Goal: Transaction & Acquisition: Purchase product/service

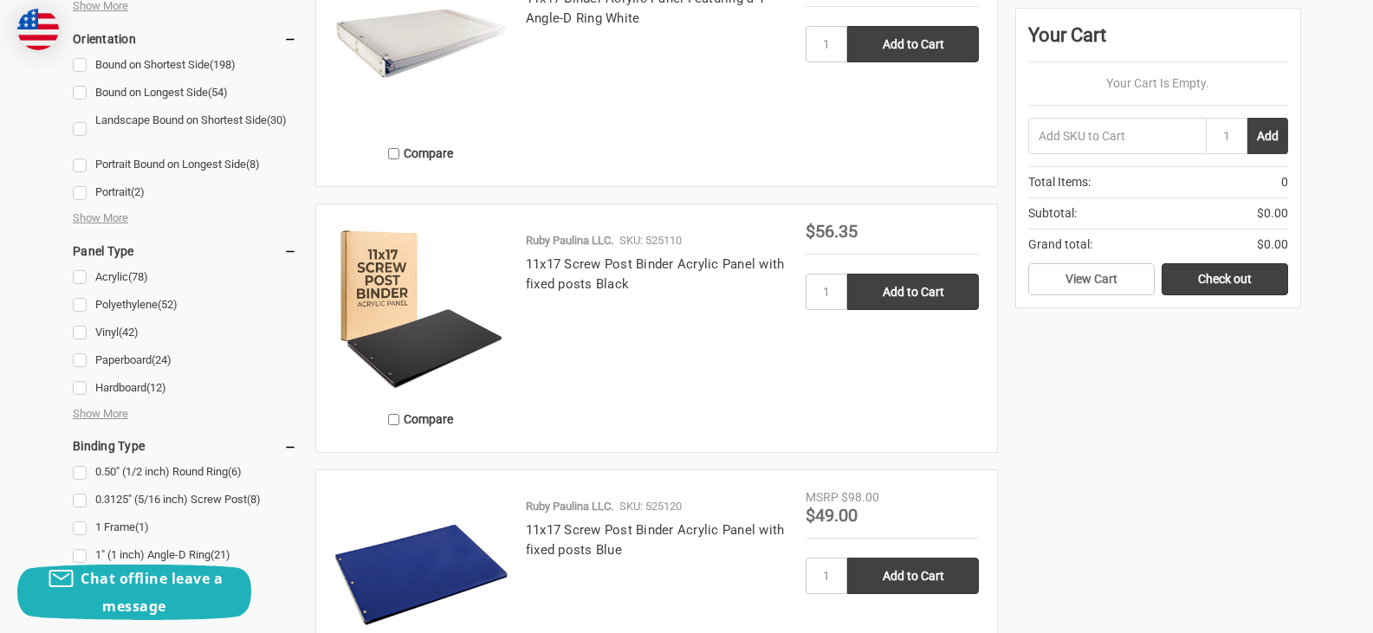
scroll to position [520, 0]
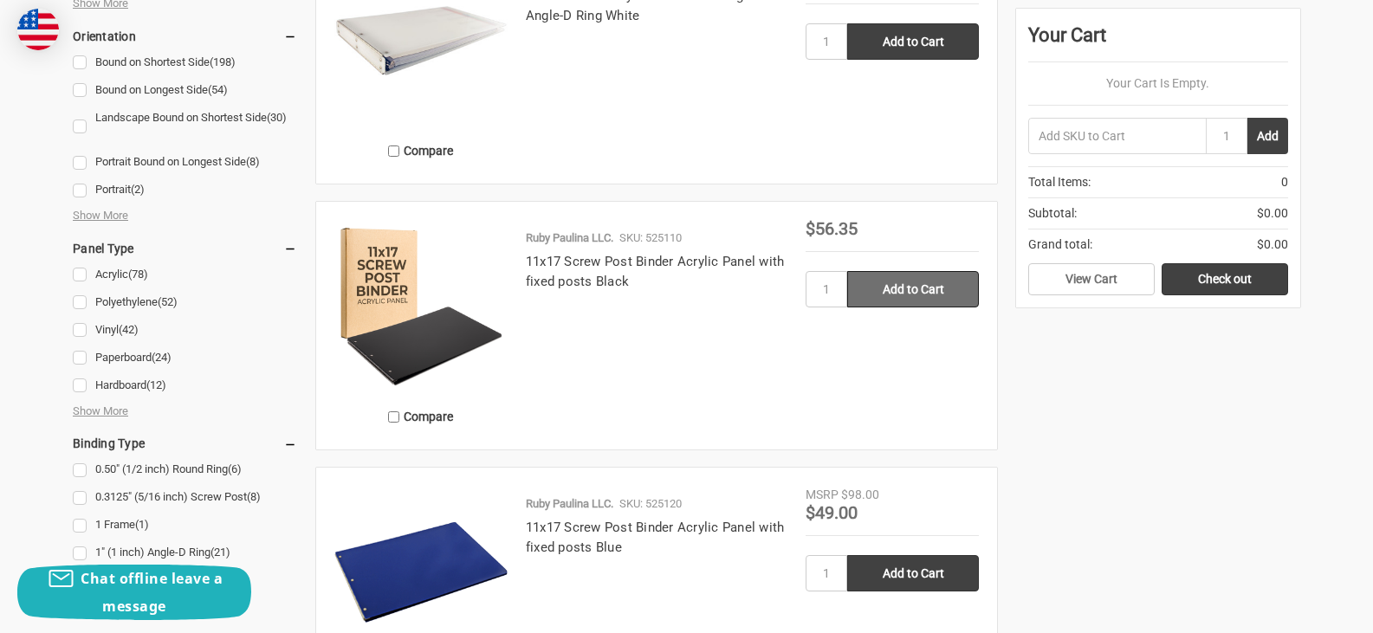
click at [900, 283] on input "Add to Cart" at bounding box center [913, 289] width 132 height 36
type input "Add to Cart"
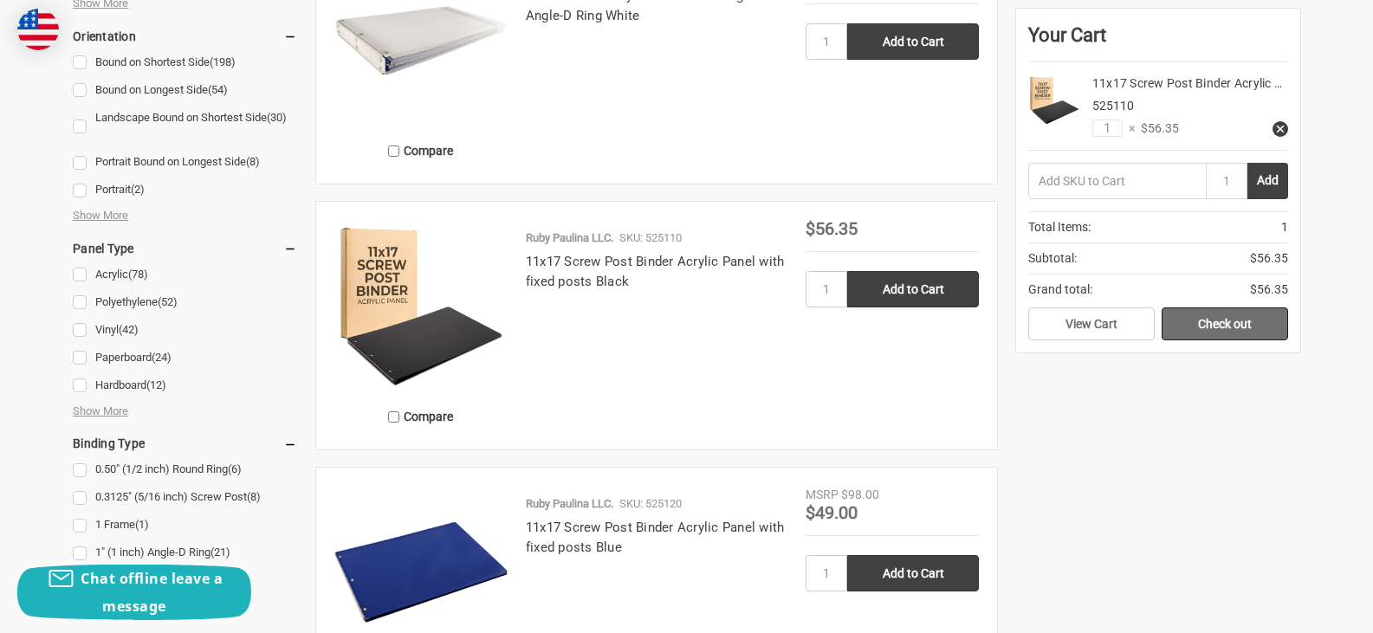
click at [1231, 316] on link "Check out" at bounding box center [1224, 323] width 126 height 33
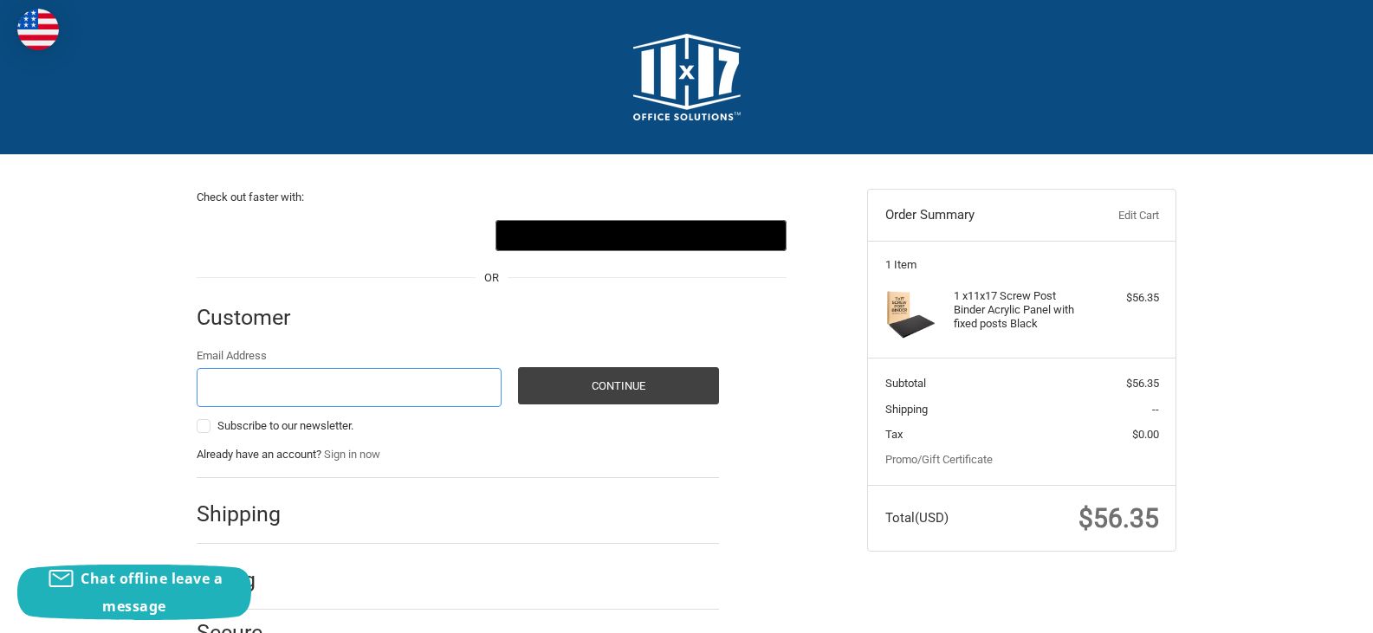
scroll to position [76, 0]
